Goal: Transaction & Acquisition: Purchase product/service

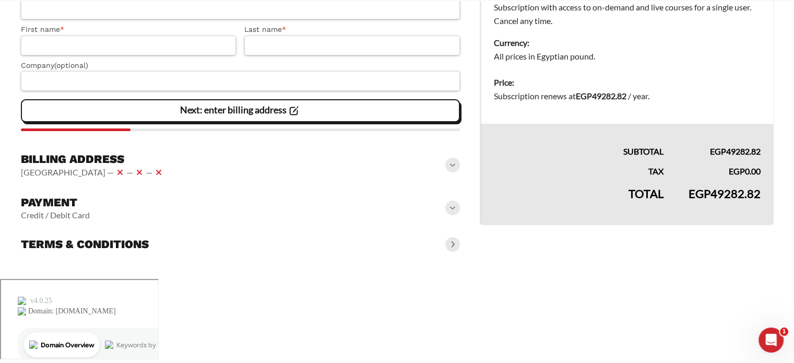
scroll to position [319, 0]
click at [445, 215] on span at bounding box center [452, 208] width 15 height 15
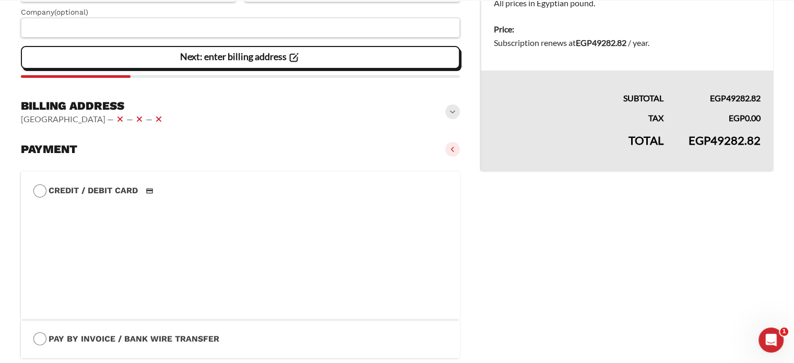
scroll to position [290, 0]
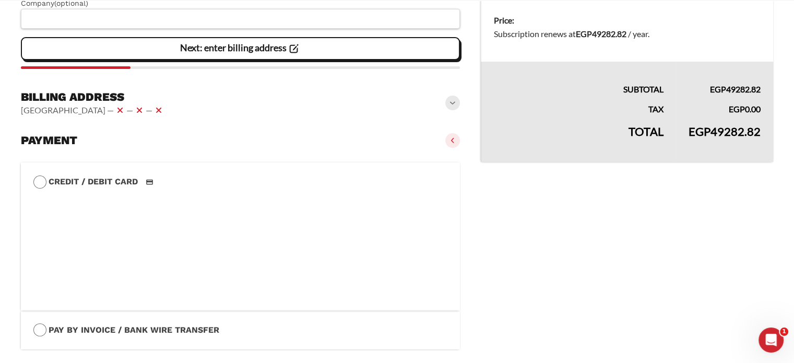
click at [445, 148] on span at bounding box center [452, 140] width 15 height 15
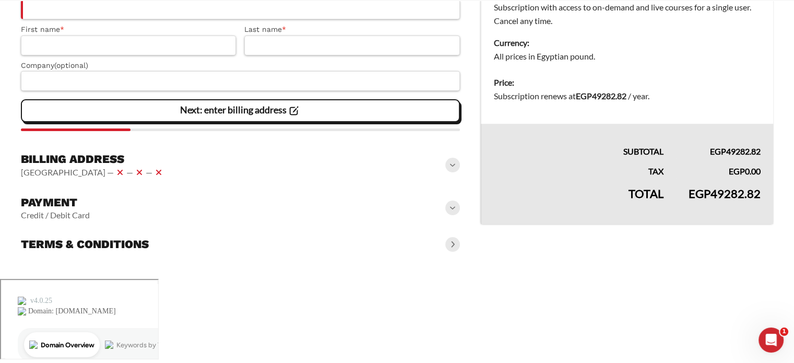
click at [448, 172] on span at bounding box center [452, 165] width 15 height 15
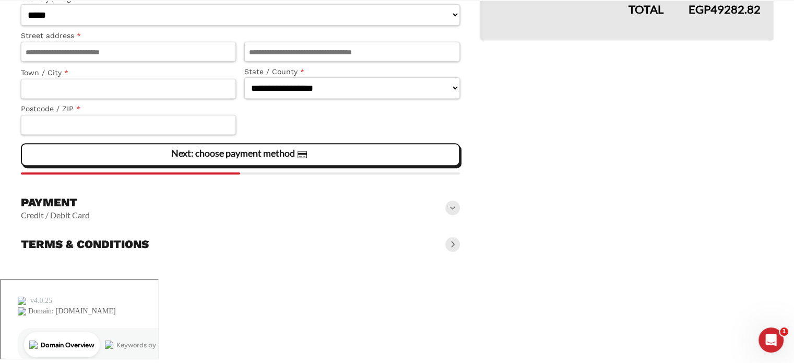
scroll to position [540, 0]
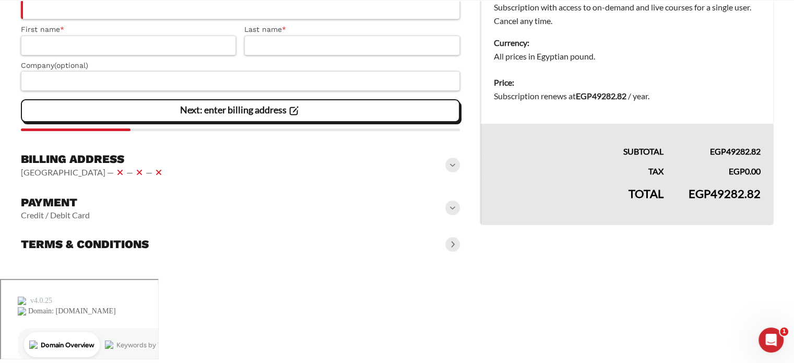
scroll to position [319, 0]
click at [312, 183] on div "Billing address Egypt — — —" at bounding box center [240, 166] width 439 height 36
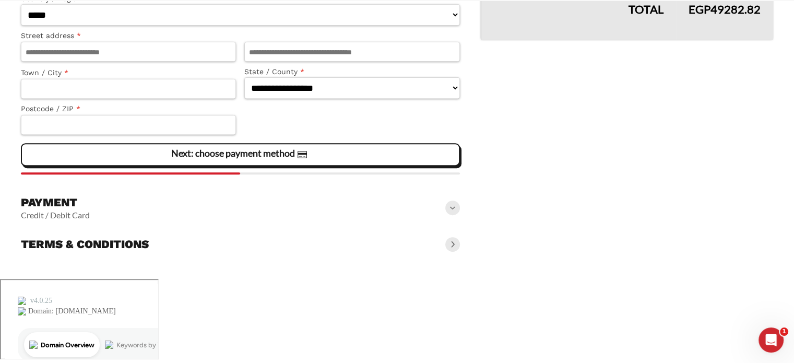
scroll to position [549, 0]
click at [0, 0] on slot "Next: choose payment method" at bounding box center [0, 0] width 0 height 0
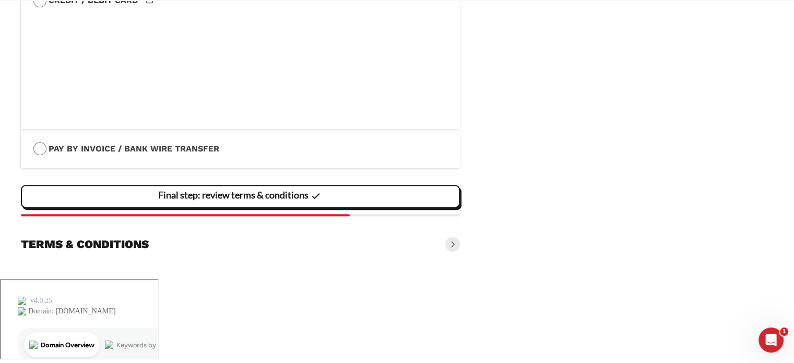
scroll to position [588, 0]
click at [242, 156] on label "Pay by Invoice / Bank Wire Transfer" at bounding box center [240, 149] width 414 height 14
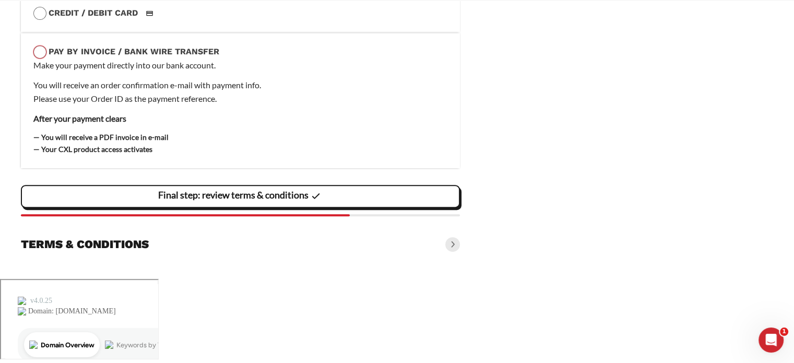
scroll to position [563, 0]
click at [136, 20] on label "Credit / Debit Card" at bounding box center [240, 13] width 414 height 14
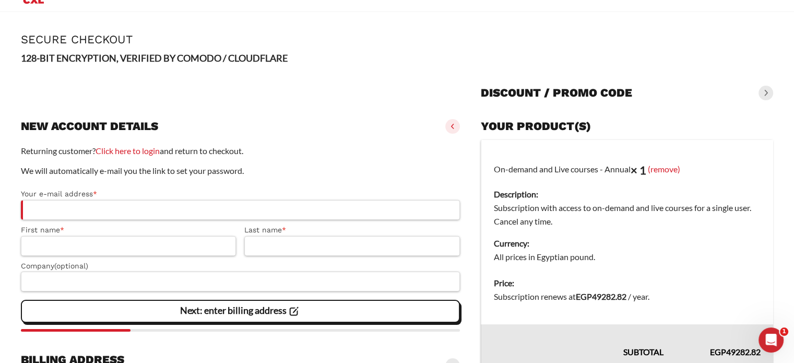
scroll to position [0, 0]
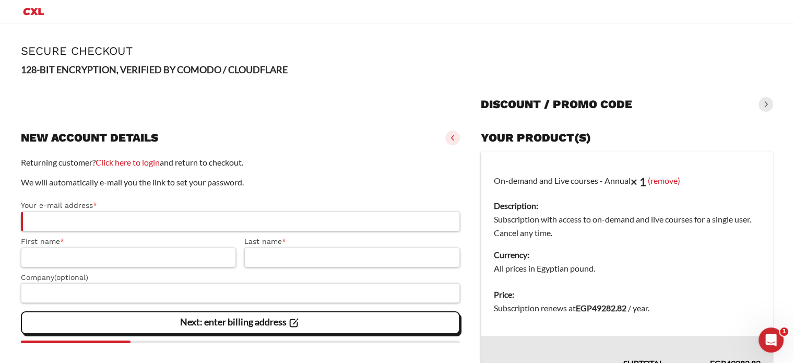
click at [445, 145] on span at bounding box center [452, 138] width 15 height 15
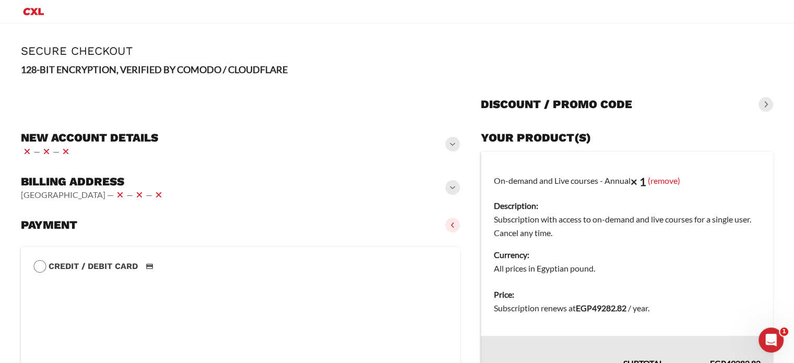
click at [759, 112] on span at bounding box center [766, 104] width 15 height 15
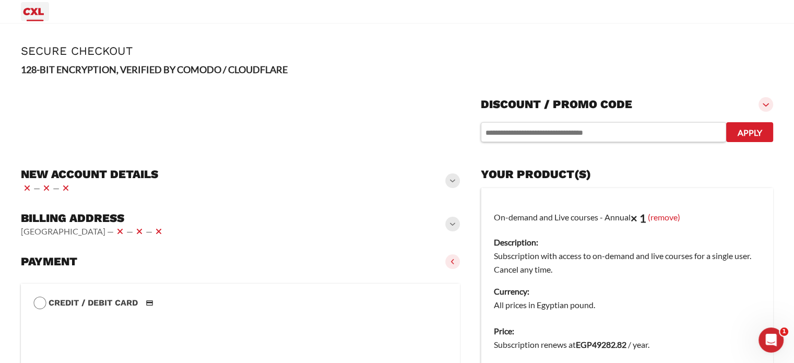
click at [40, 18] on icon "Primary Menu" at bounding box center [33, 11] width 25 height 13
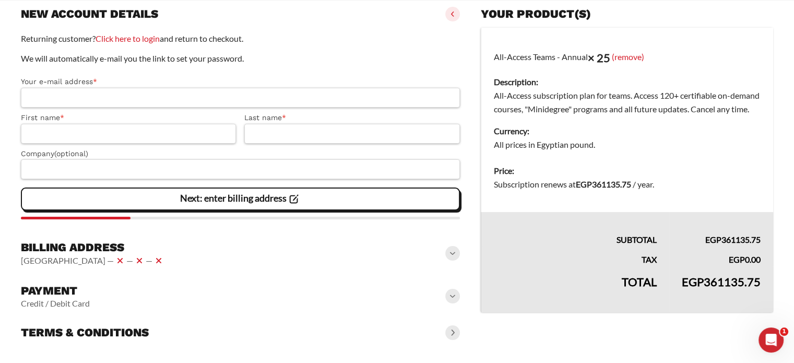
scroll to position [138, 0]
